Goal: Information Seeking & Learning: Check status

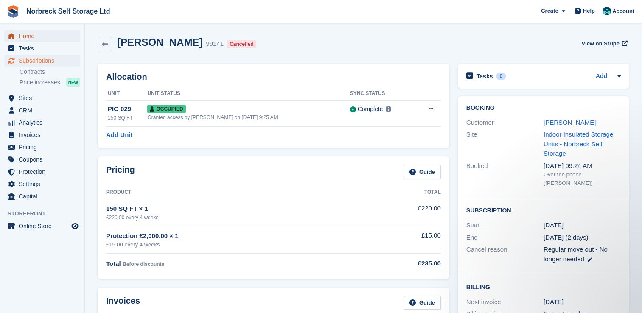
drag, startPoint x: 0, startPoint y: 0, endPoint x: 19, endPoint y: 37, distance: 41.0
click at [19, 37] on span "Home" at bounding box center [44, 36] width 51 height 12
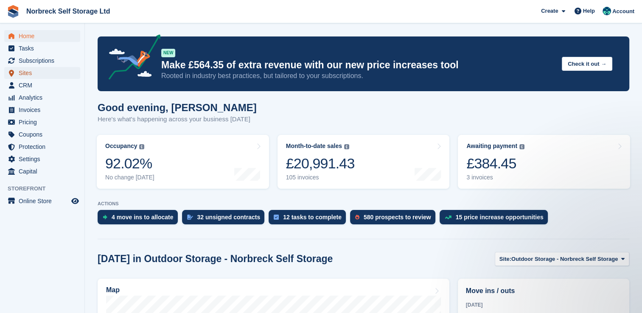
click at [30, 74] on span "Sites" at bounding box center [44, 73] width 51 height 12
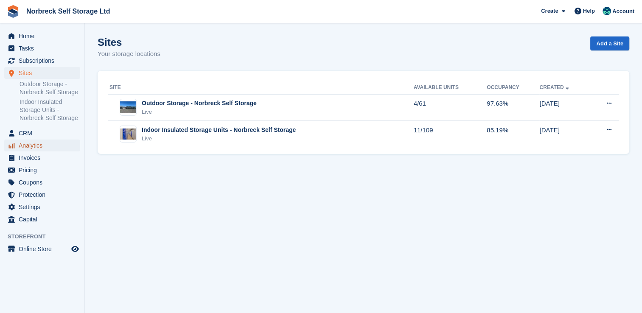
click at [29, 143] on span "Analytics" at bounding box center [44, 146] width 51 height 12
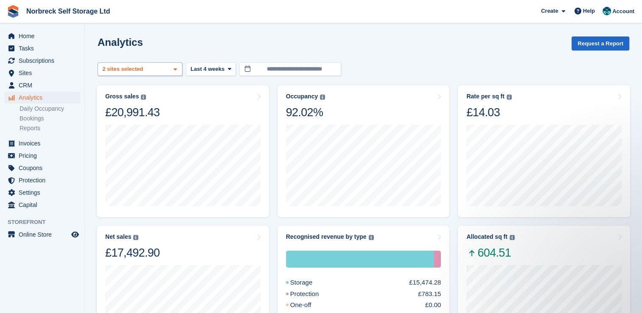
click at [176, 69] on icon at bounding box center [175, 70] width 3 height 6
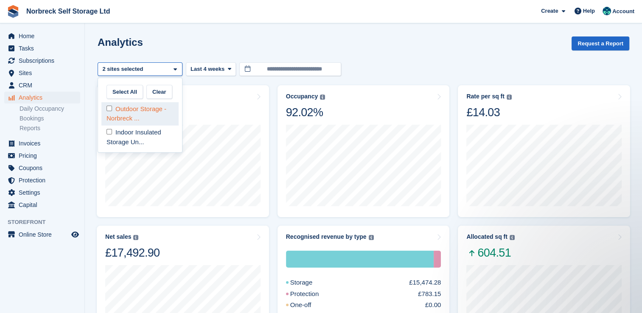
click at [159, 112] on div "Outdoor Storage - Norbreck ..." at bounding box center [139, 113] width 77 height 23
select select "****"
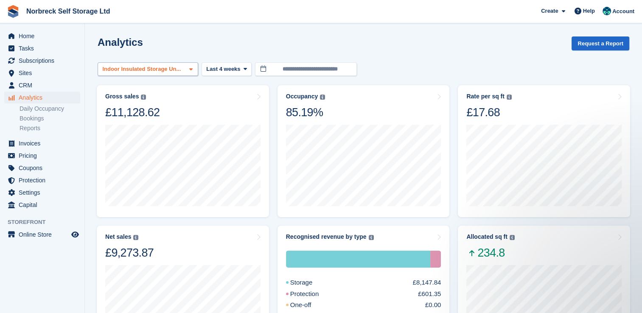
click at [189, 68] on icon at bounding box center [190, 70] width 3 height 6
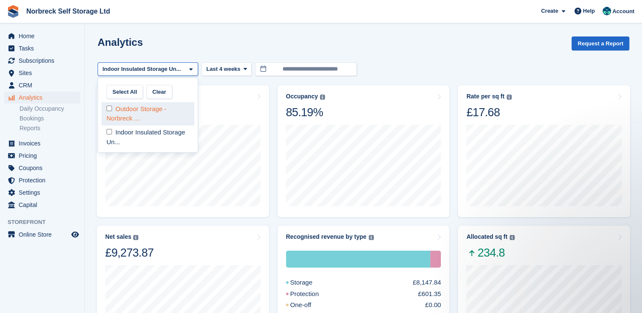
click at [173, 110] on div "Outdoor Storage - Norbreck ..." at bounding box center [147, 113] width 93 height 23
select select "****"
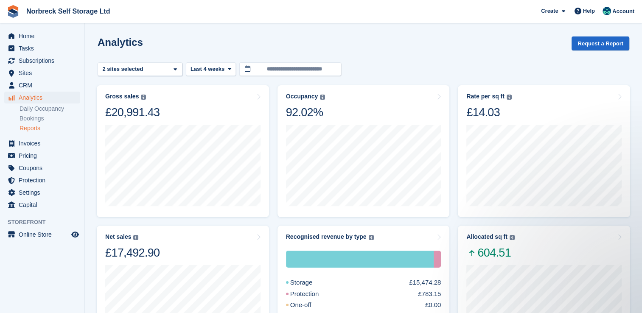
click at [22, 129] on link "Reports" at bounding box center [50, 128] width 61 height 8
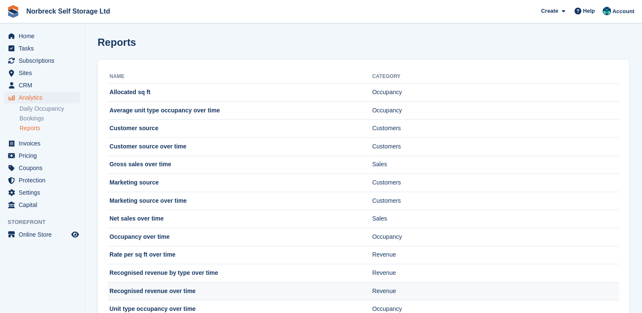
click at [128, 285] on td "Recognised revenue over time" at bounding box center [240, 291] width 264 height 18
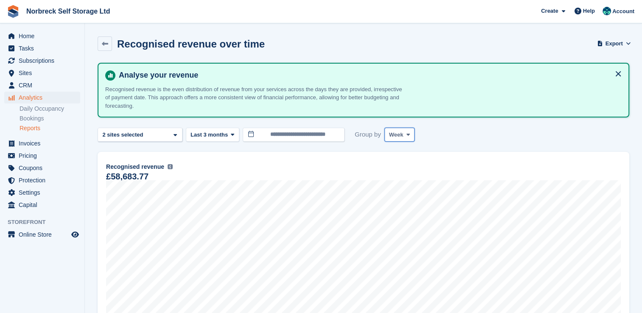
click at [407, 136] on icon at bounding box center [408, 135] width 3 height 6
click at [396, 190] on link "Month" at bounding box center [425, 185] width 74 height 15
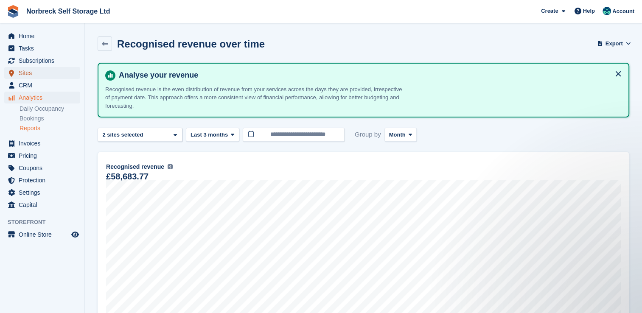
click at [33, 76] on span "Sites" at bounding box center [44, 73] width 51 height 12
